Goal: Find contact information: Find contact information

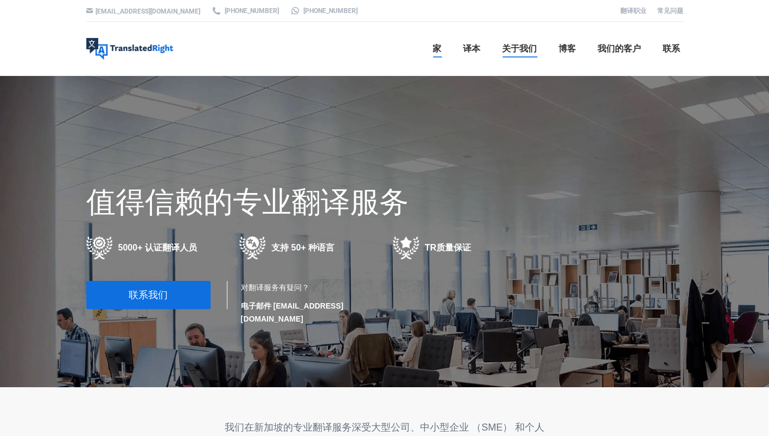
click at [520, 47] on span "关于我们" at bounding box center [519, 48] width 35 height 11
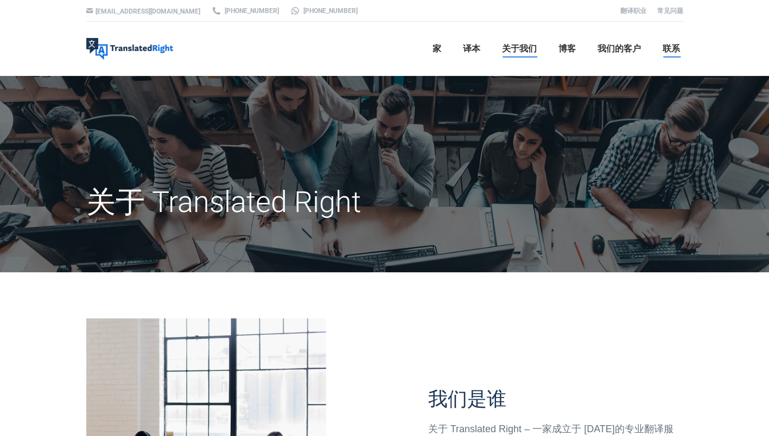
click at [672, 52] on span "联系" at bounding box center [671, 48] width 17 height 11
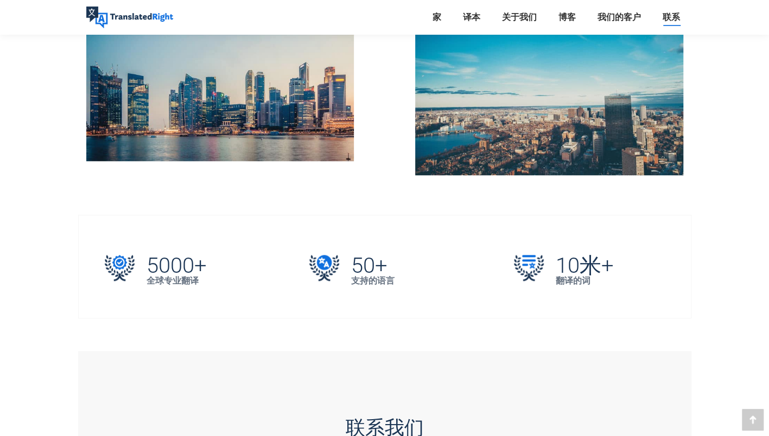
scroll to position [326, 0]
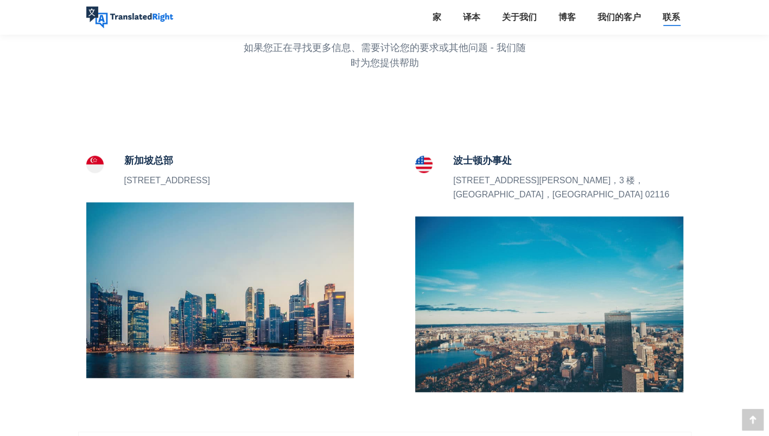
click at [93, 167] on img at bounding box center [94, 164] width 17 height 17
click at [160, 181] on p "5 Peck Hay Road， 新加坡 228307" at bounding box center [167, 181] width 86 height 14
click at [176, 283] on img at bounding box center [220, 290] width 268 height 176
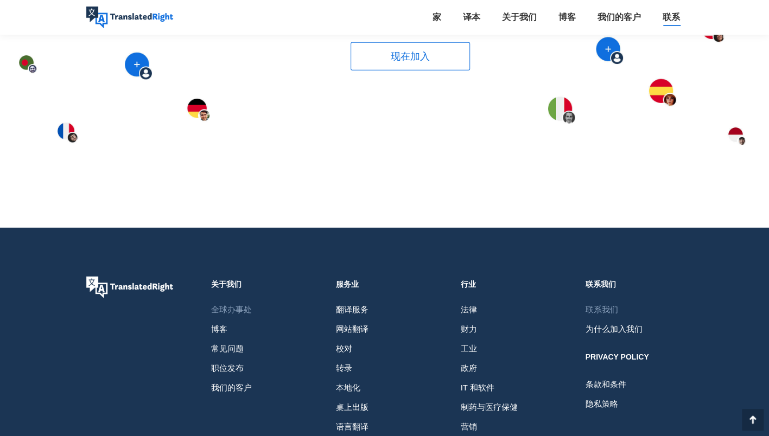
scroll to position [1648, 0]
